Goal: Obtain resource: Download file/media

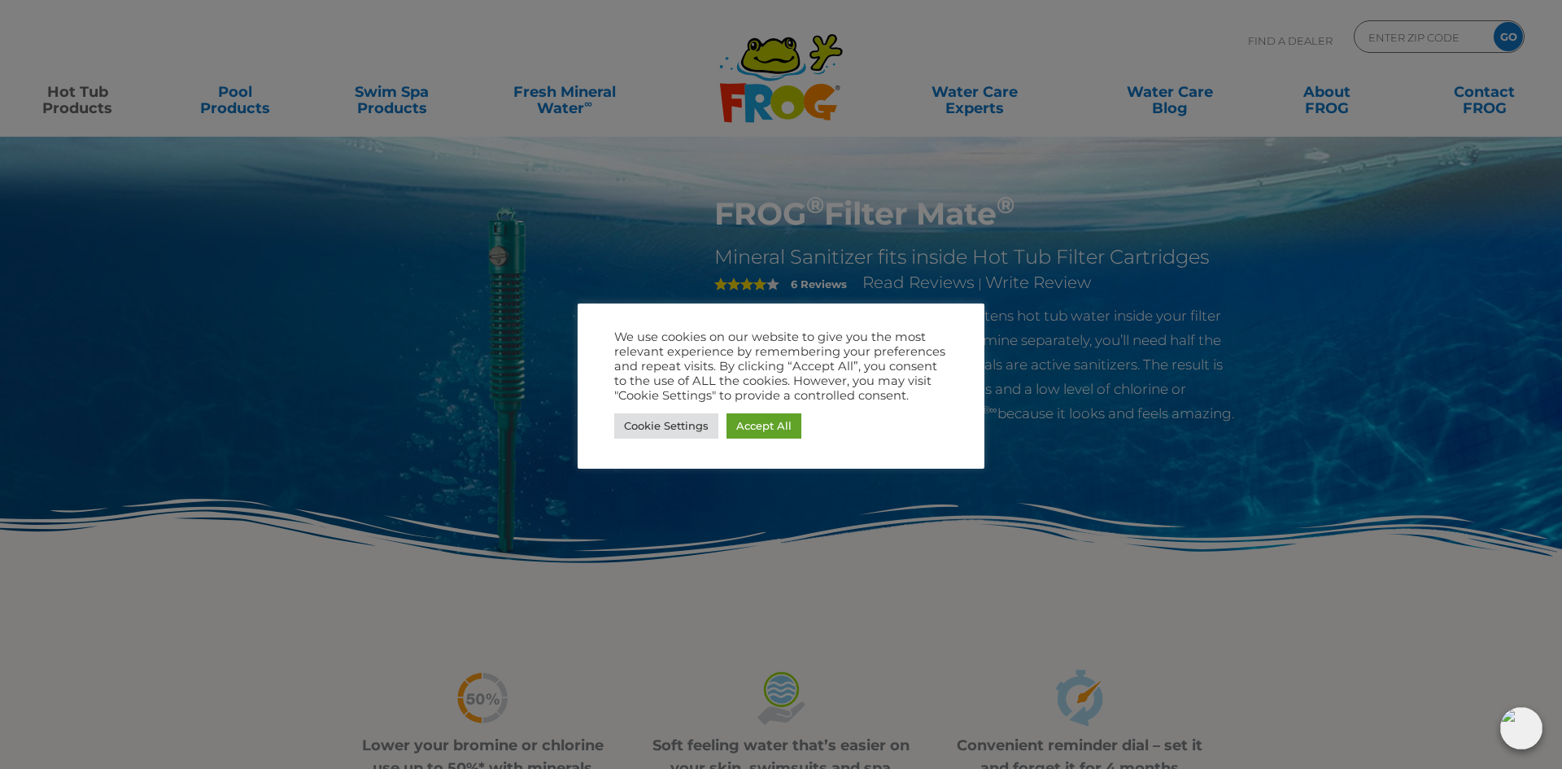
click at [871, 202] on div at bounding box center [781, 384] width 1562 height 769
click at [650, 423] on link "Cookie Settings" at bounding box center [666, 425] width 104 height 25
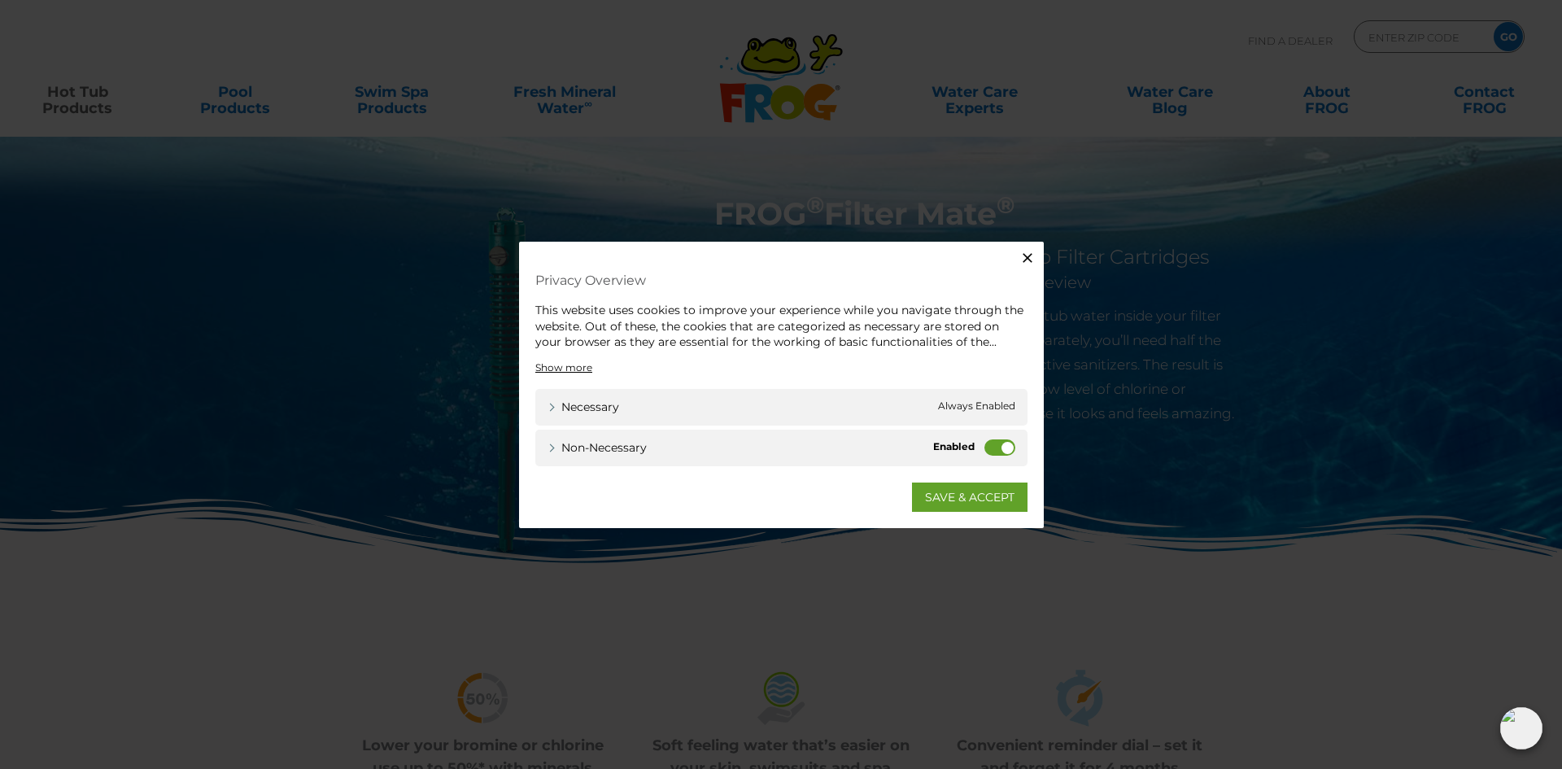
click at [987, 445] on label "Non-necessary" at bounding box center [999, 446] width 31 height 16
click at [0, 0] on input "Non-necessary" at bounding box center [0, 0] width 0 height 0
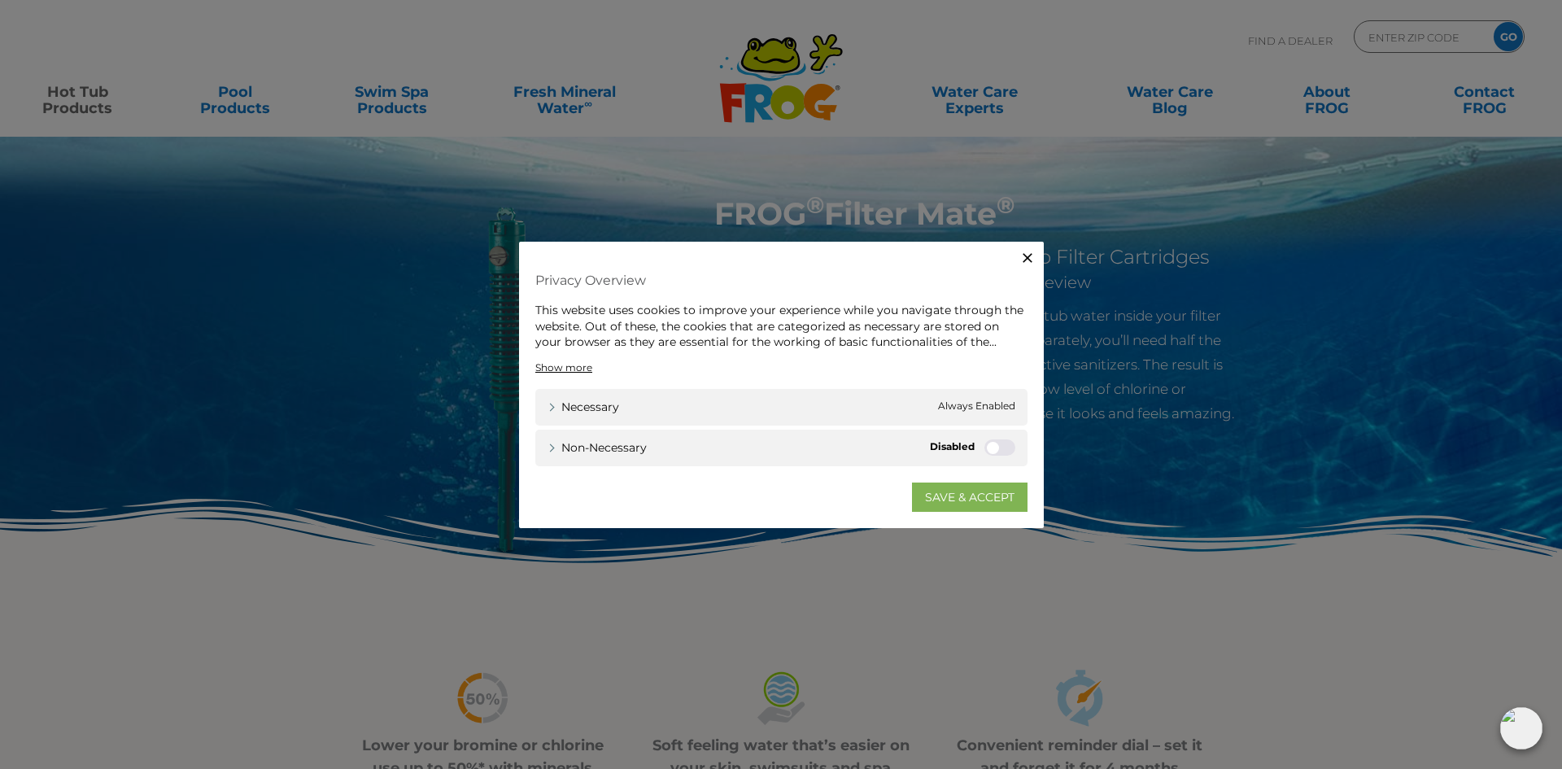
click at [950, 498] on link "SAVE & ACCEPT" at bounding box center [969, 495] width 115 height 29
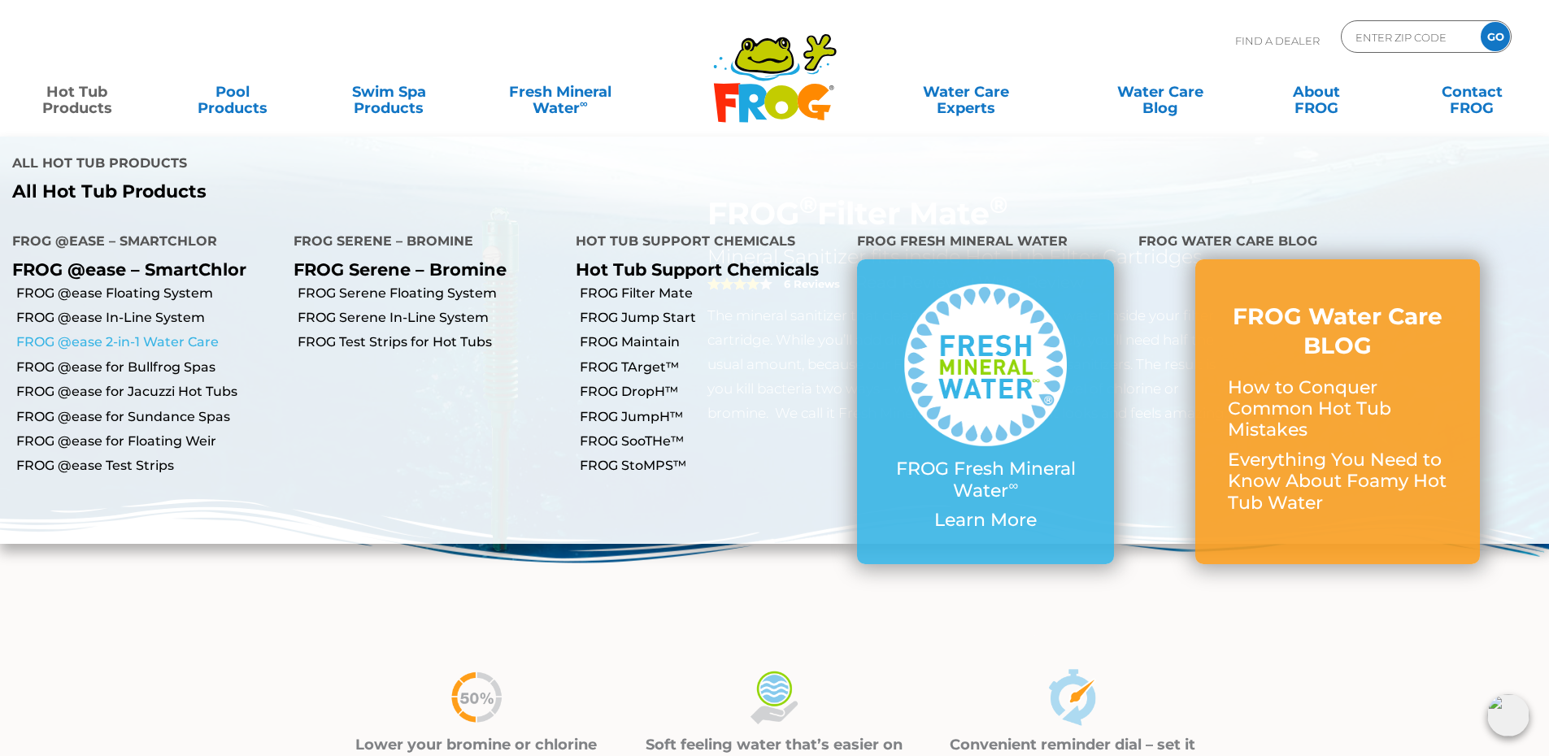
click at [94, 333] on link "FROG @ease 2-in-1 Water Care" at bounding box center [148, 342] width 265 height 18
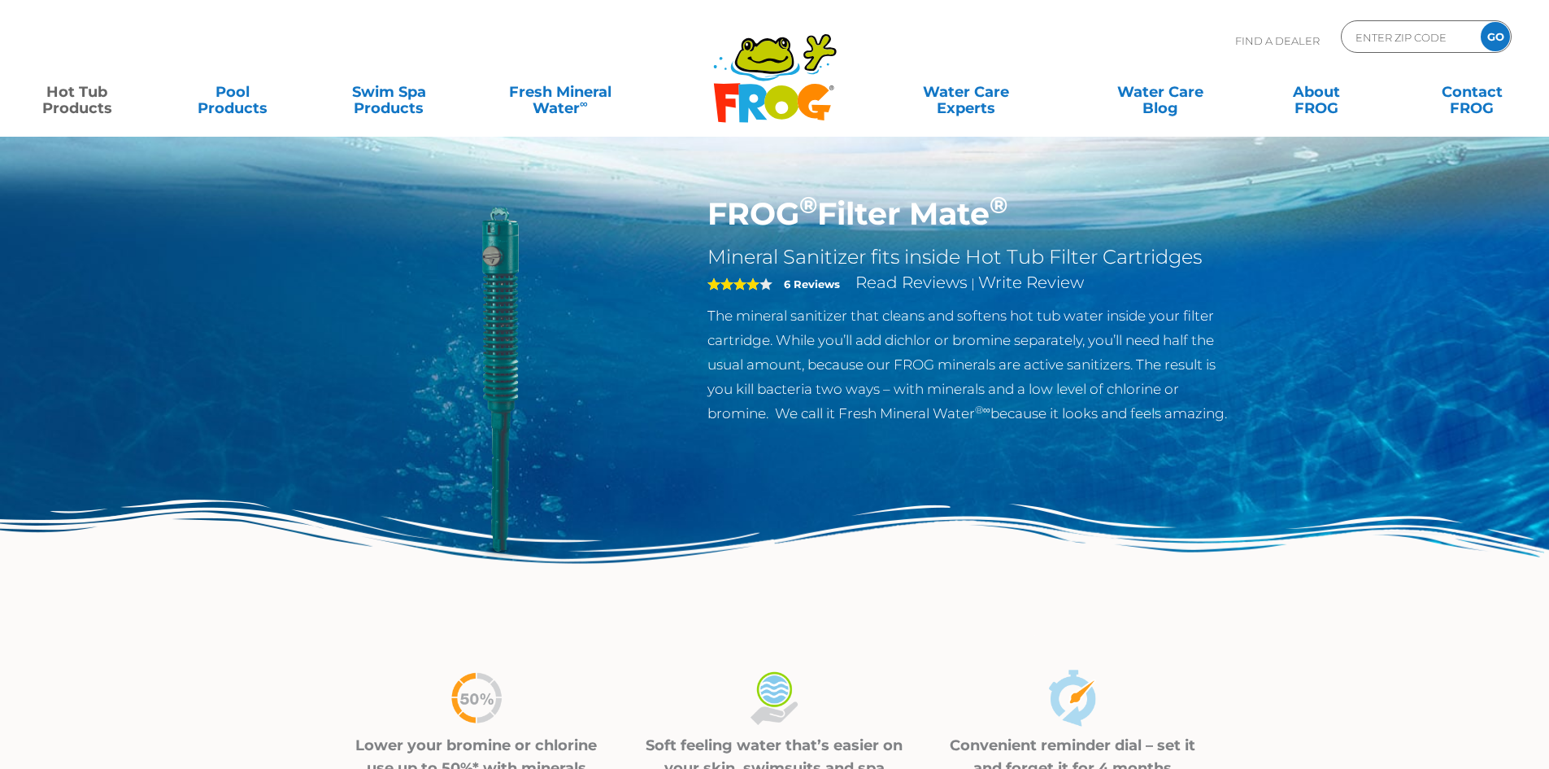
click at [94, 102] on link "Hot Tub Products" at bounding box center [76, 92] width 121 height 33
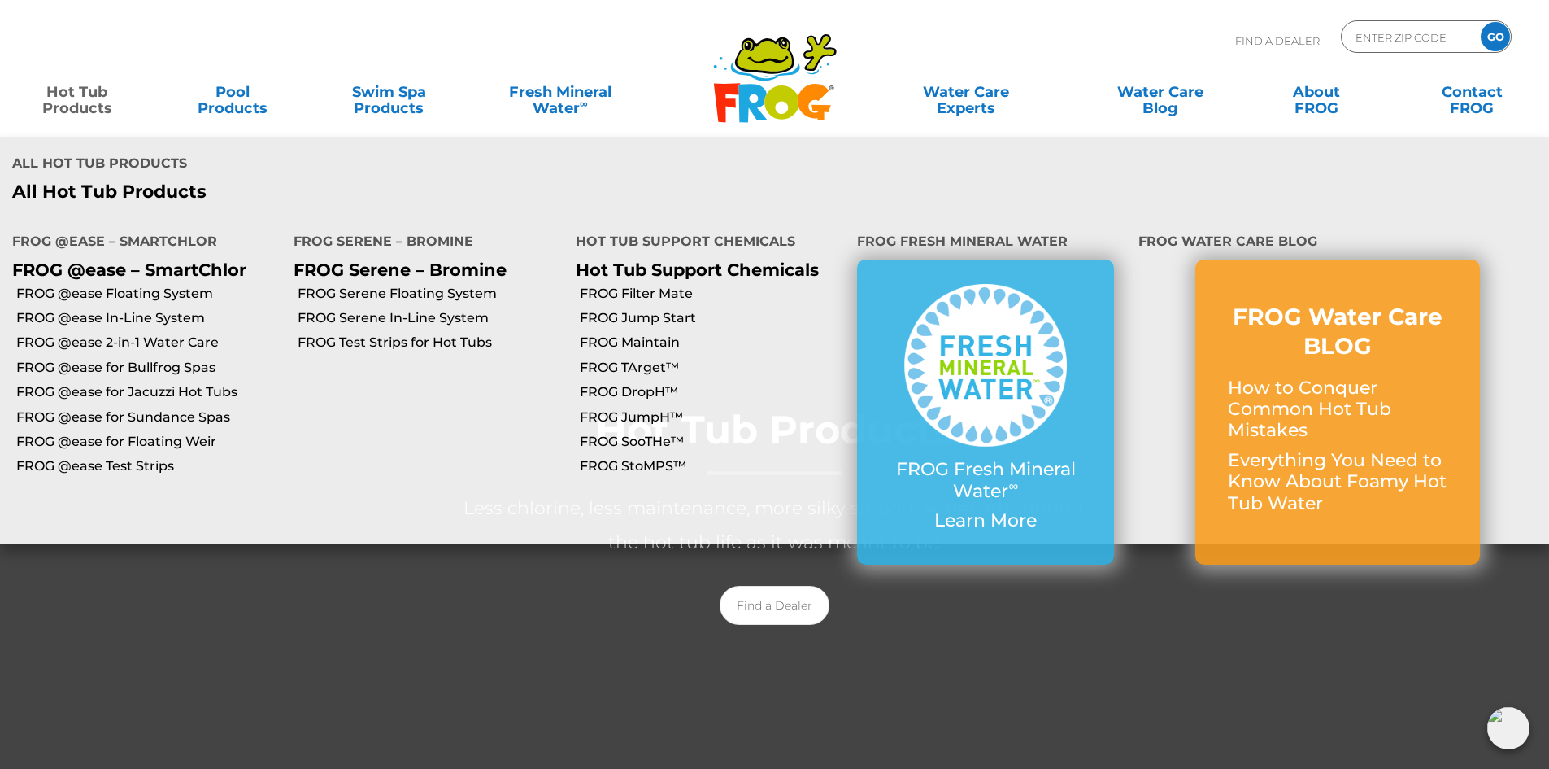
click at [80, 94] on link "Hot Tub Products" at bounding box center [76, 92] width 121 height 33
click at [101, 91] on link "Hot Tub Products" at bounding box center [76, 92] width 121 height 33
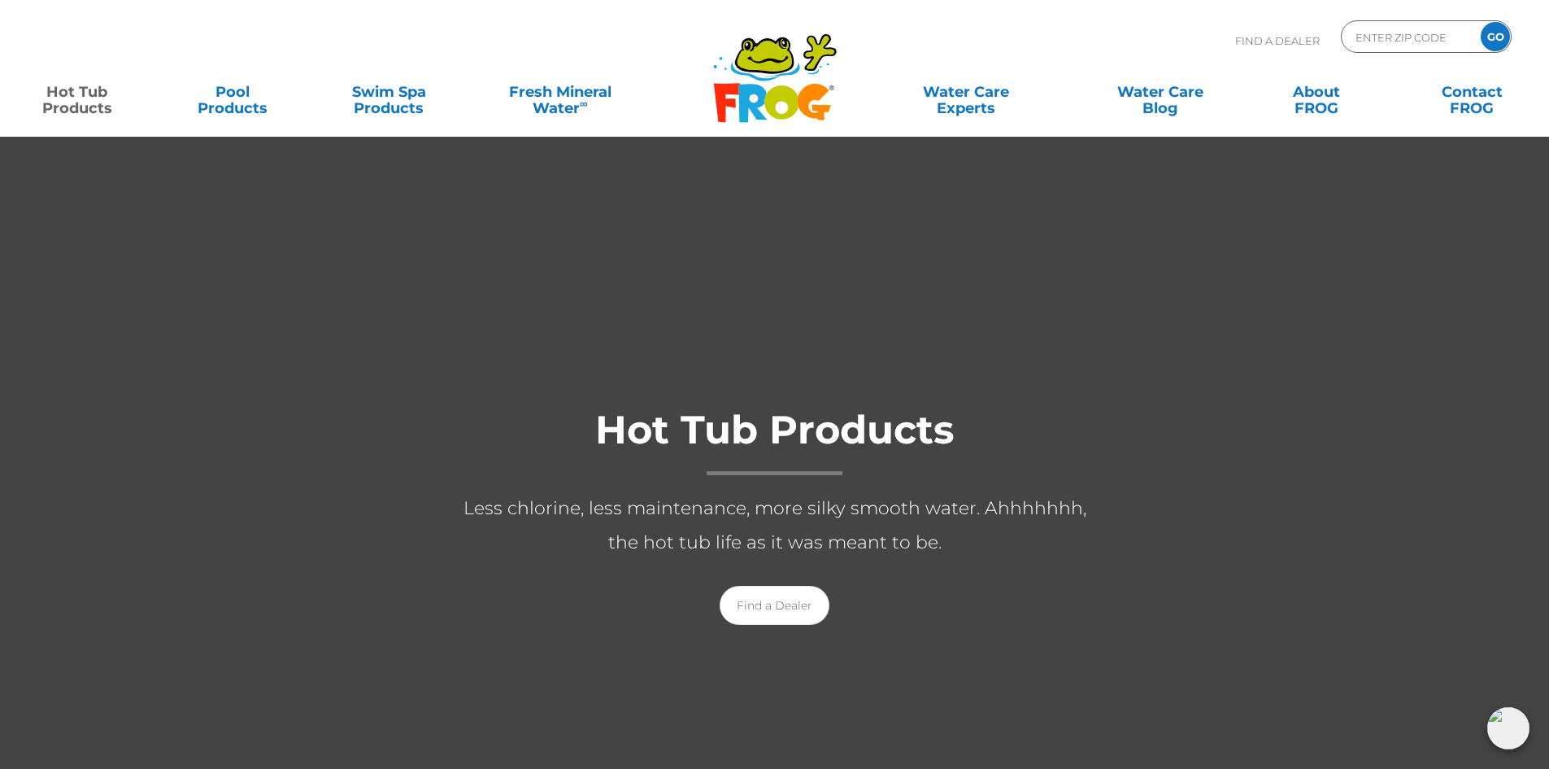
click at [101, 91] on link "Hot Tub Products" at bounding box center [76, 92] width 121 height 33
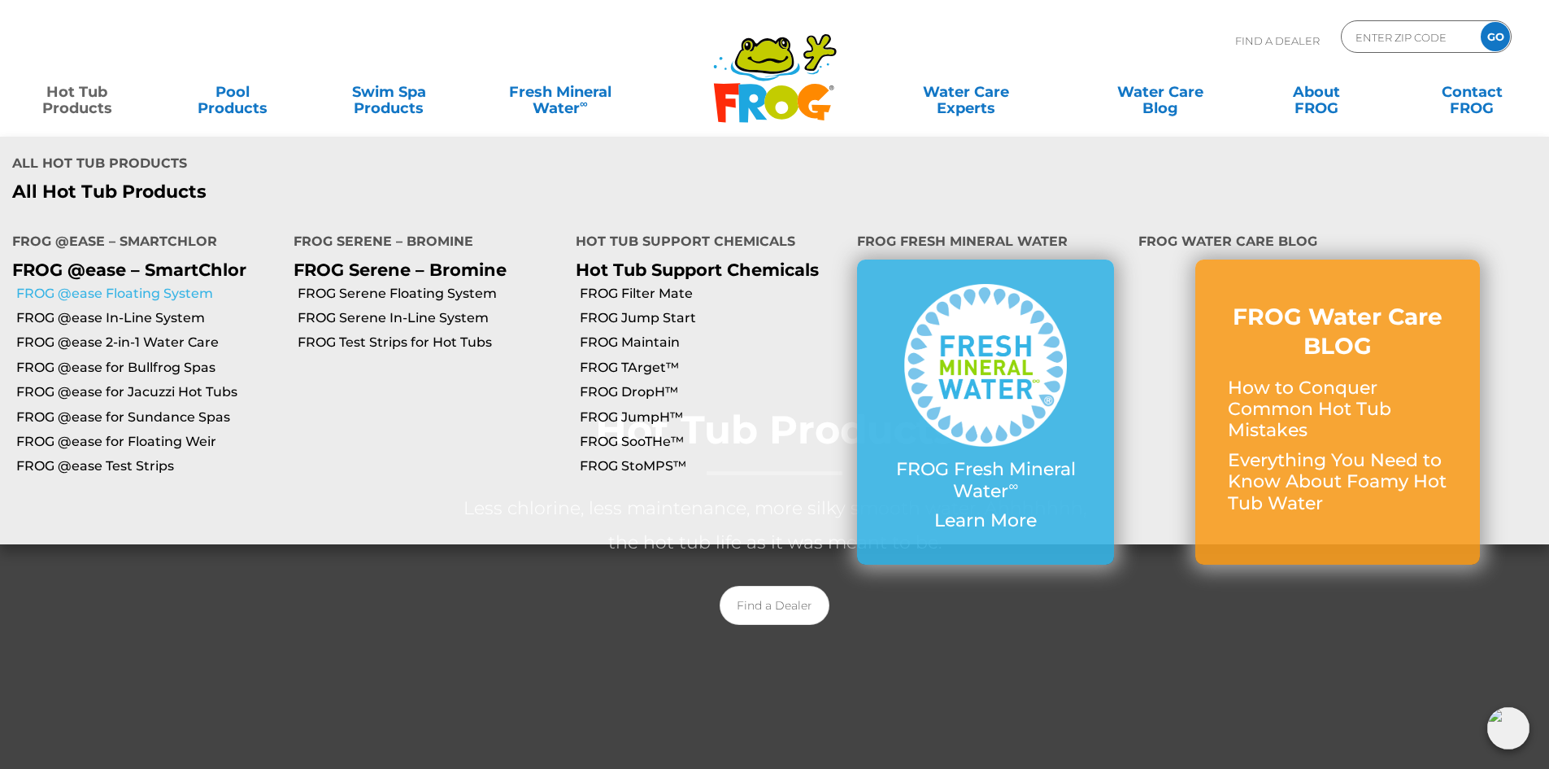
click at [133, 285] on link "FROG @ease Floating System" at bounding box center [148, 294] width 265 height 18
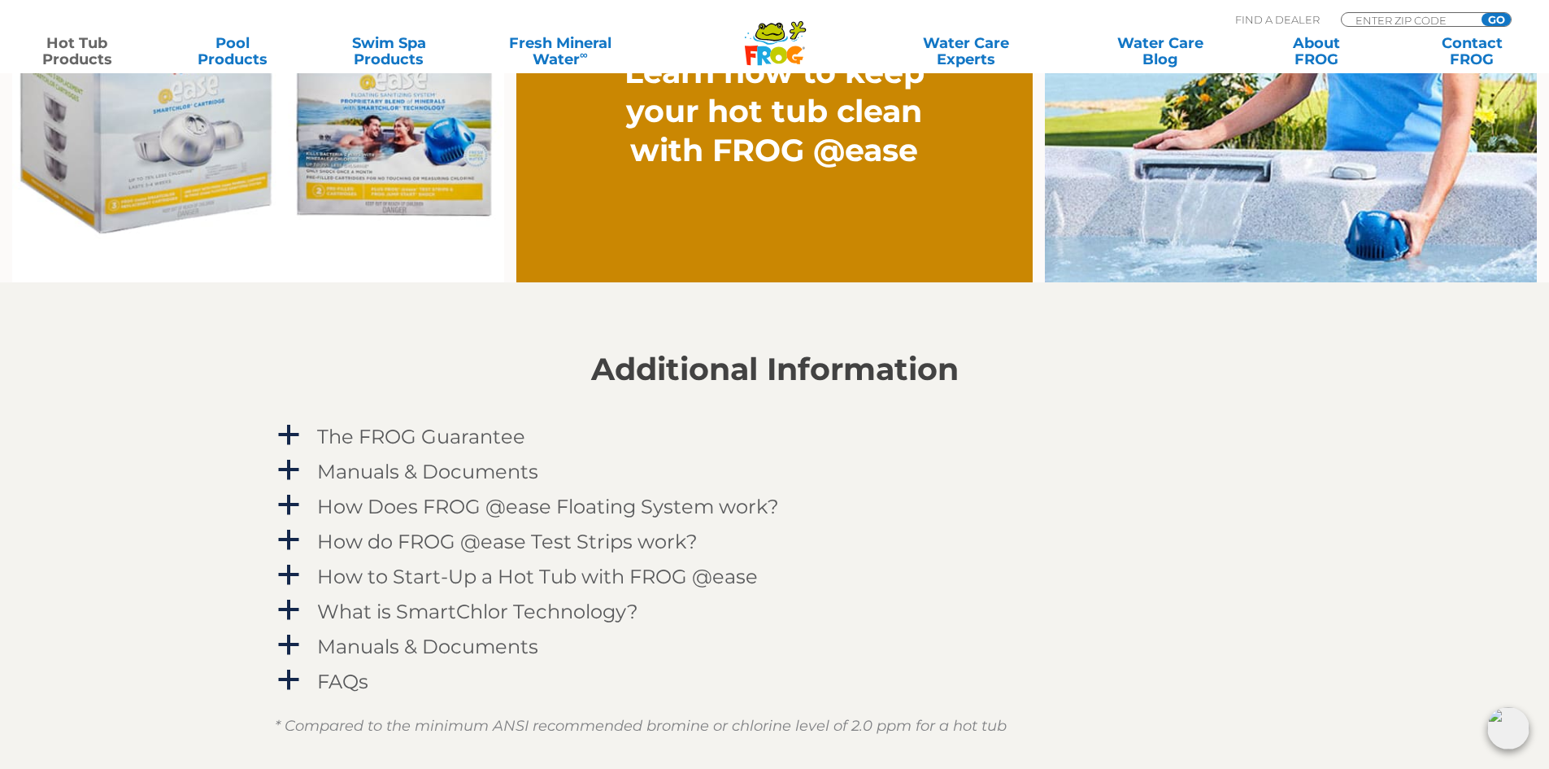
scroll to position [1627, 0]
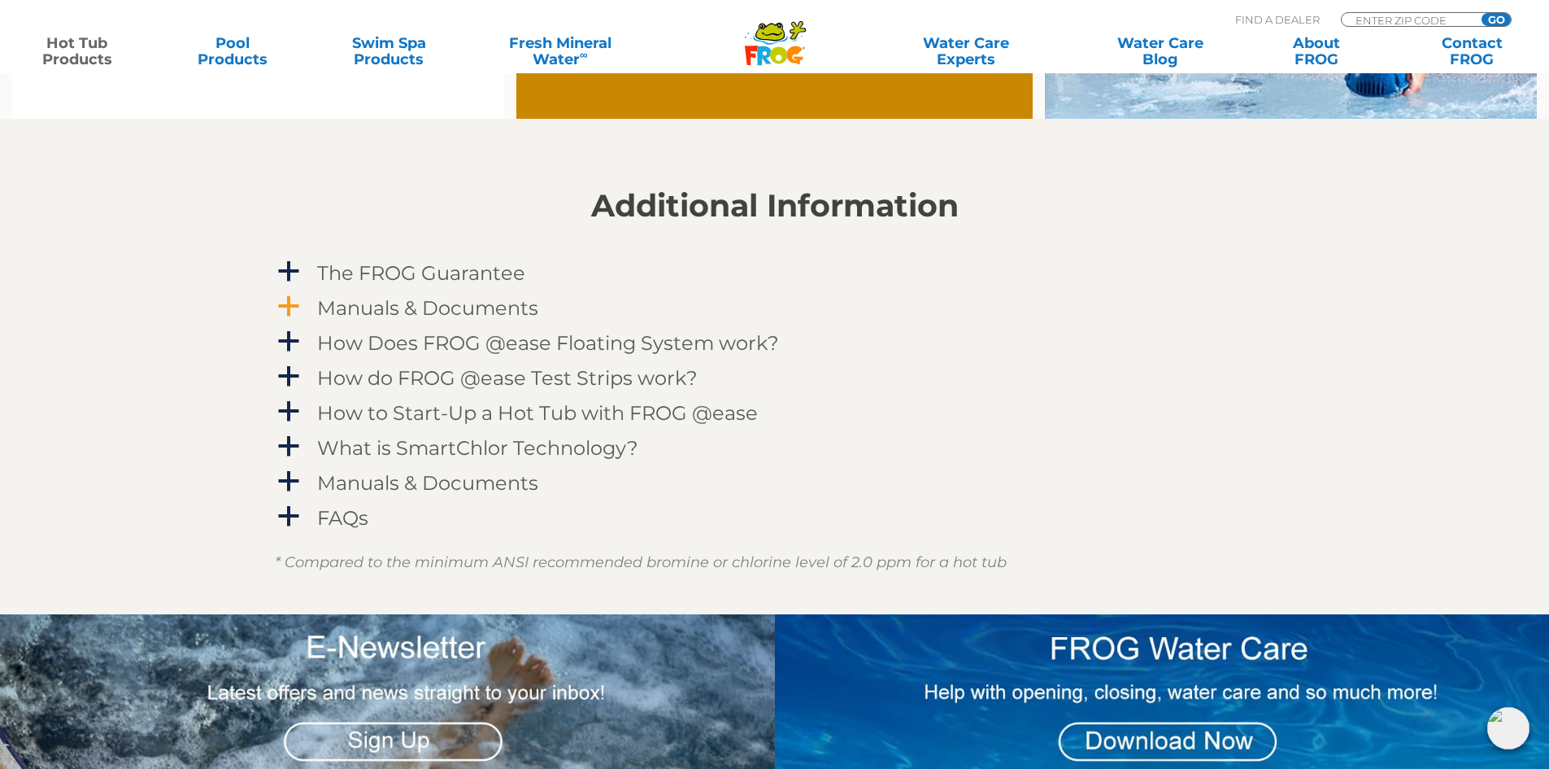
click at [290, 309] on span "a" at bounding box center [289, 306] width 24 height 24
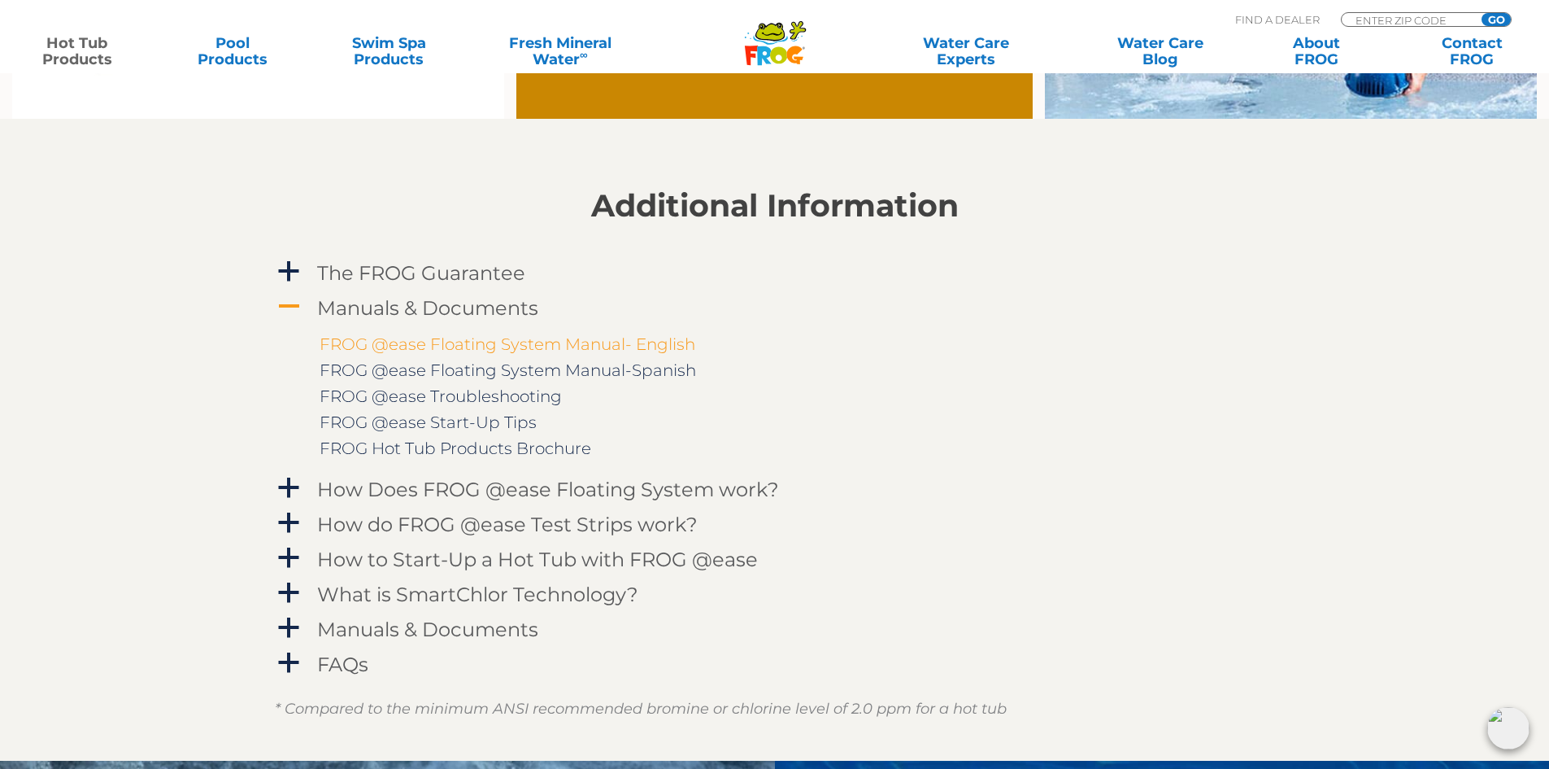
click at [403, 351] on link "FROG @ease Floating System Manual- English" at bounding box center [508, 344] width 376 height 20
